Goal: Task Accomplishment & Management: Use online tool/utility

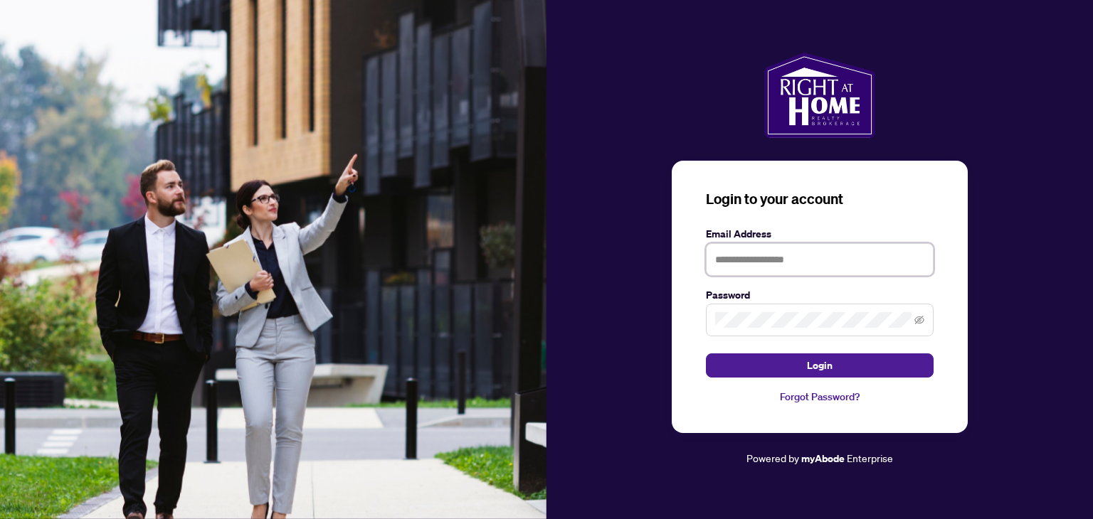
type input "**********"
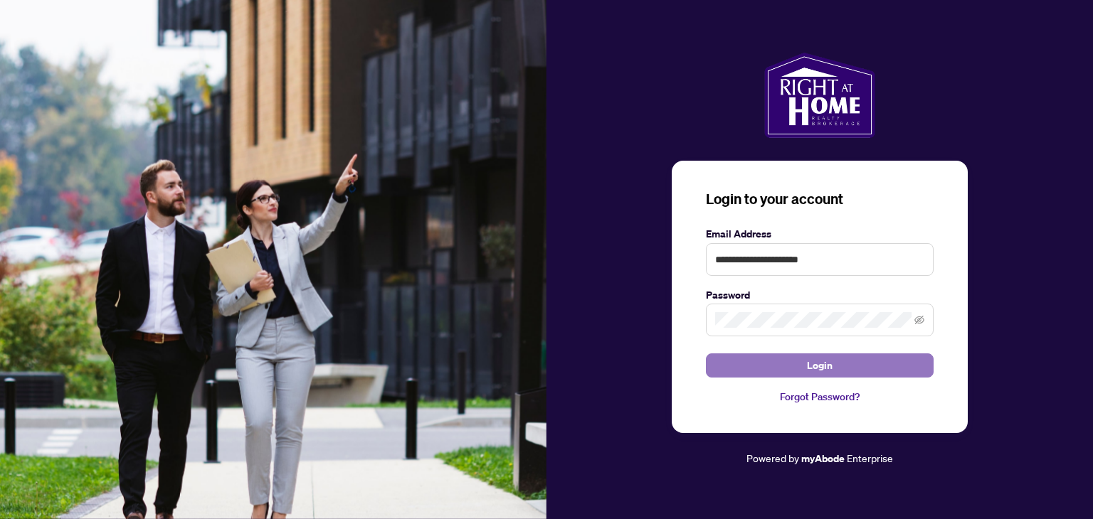
click at [881, 361] on button "Login" at bounding box center [820, 366] width 228 height 24
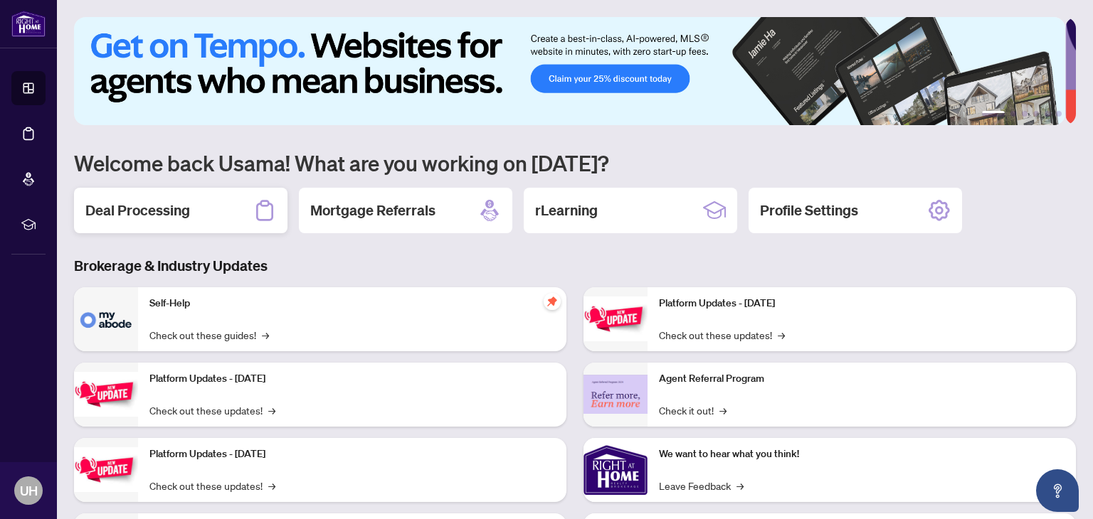
click at [90, 228] on div "Deal Processing" at bounding box center [180, 211] width 213 height 46
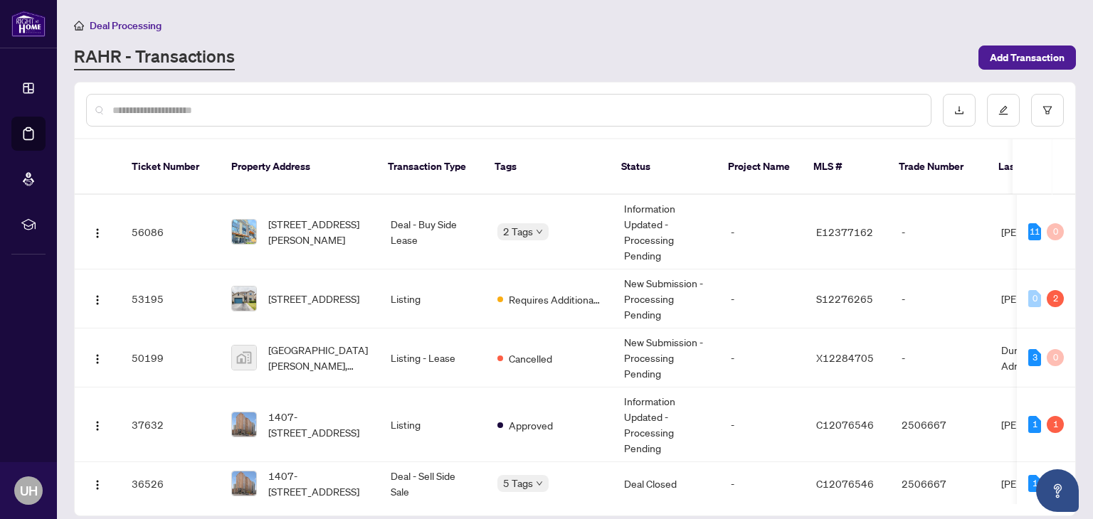
click at [328, 216] on span "[STREET_ADDRESS][PERSON_NAME]" at bounding box center [318, 231] width 100 height 31
